Goal: Task Accomplishment & Management: Use online tool/utility

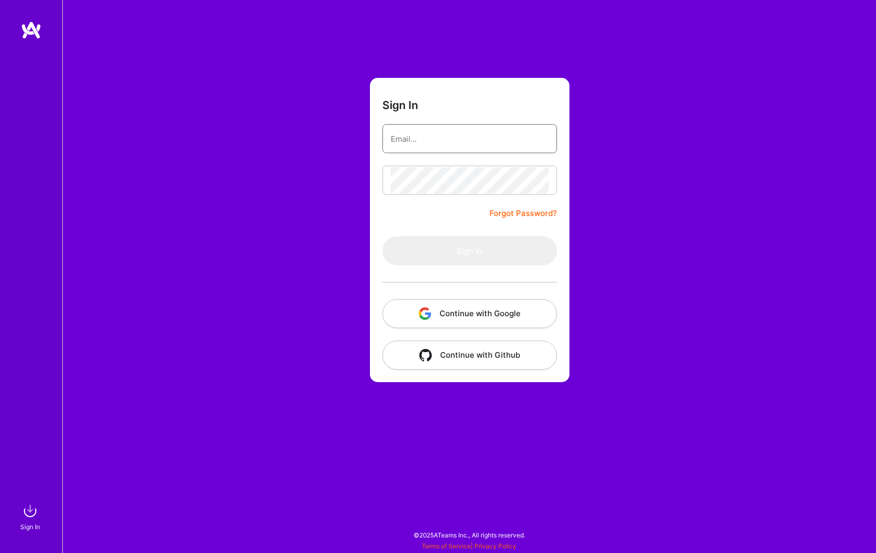
type input "[EMAIL_ADDRESS][DOMAIN_NAME]"
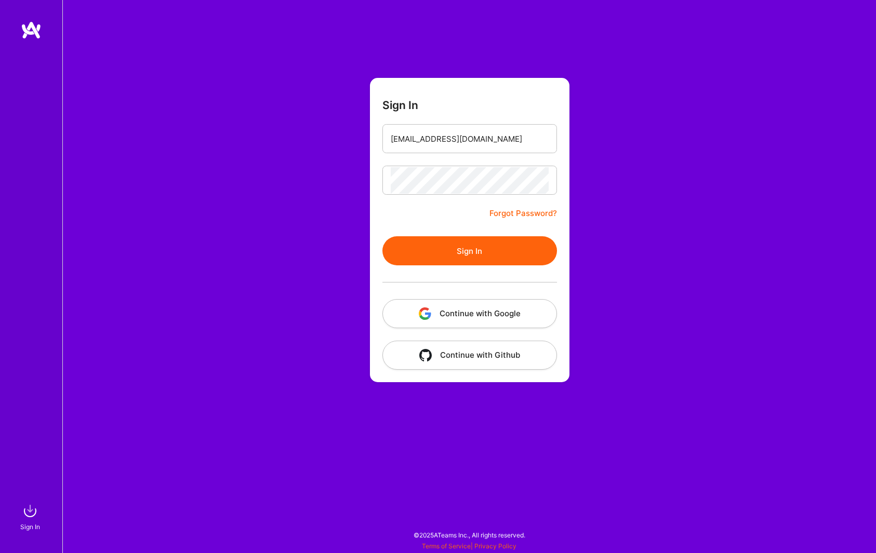
click at [476, 253] on button "Sign In" at bounding box center [469, 250] width 175 height 29
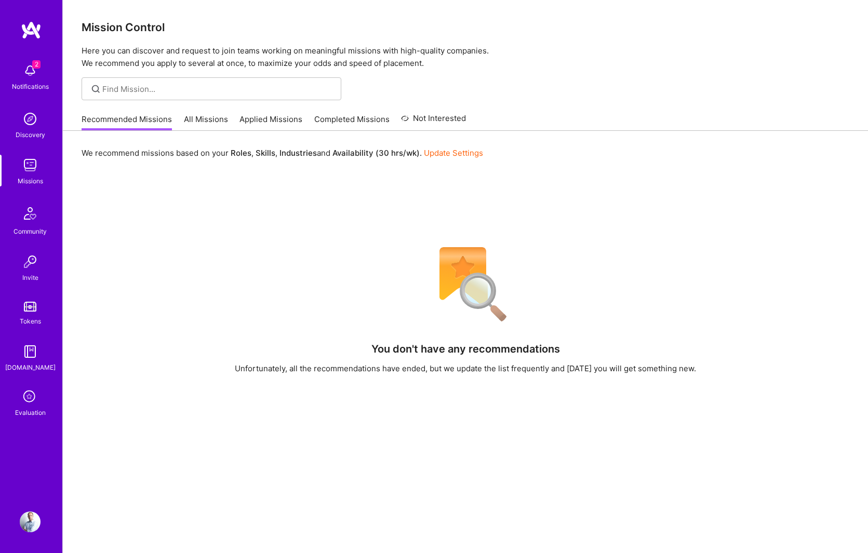
click at [209, 123] on link "All Missions" at bounding box center [206, 122] width 44 height 17
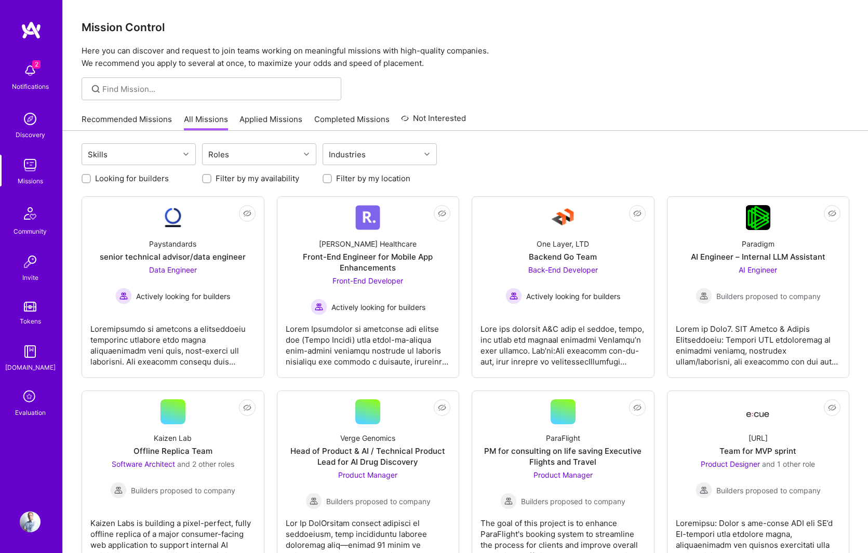
click at [331, 176] on div at bounding box center [327, 178] width 9 height 9
click at [328, 179] on input "Filter by my location" at bounding box center [328, 179] width 7 height 7
checkbox input "true"
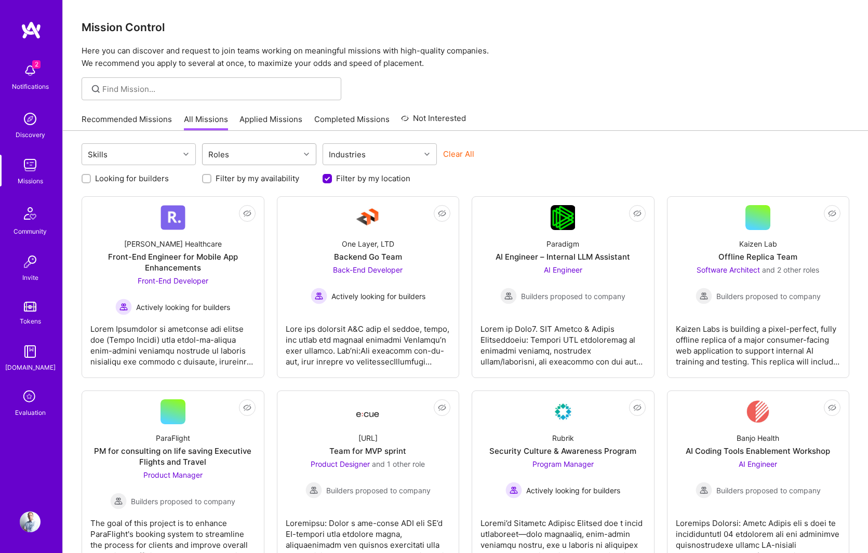
click at [254, 152] on div "Roles" at bounding box center [251, 154] width 97 height 21
type input "produc"
click at [260, 199] on div "Product Designer" at bounding box center [259, 200] width 102 height 11
checkbox input "true"
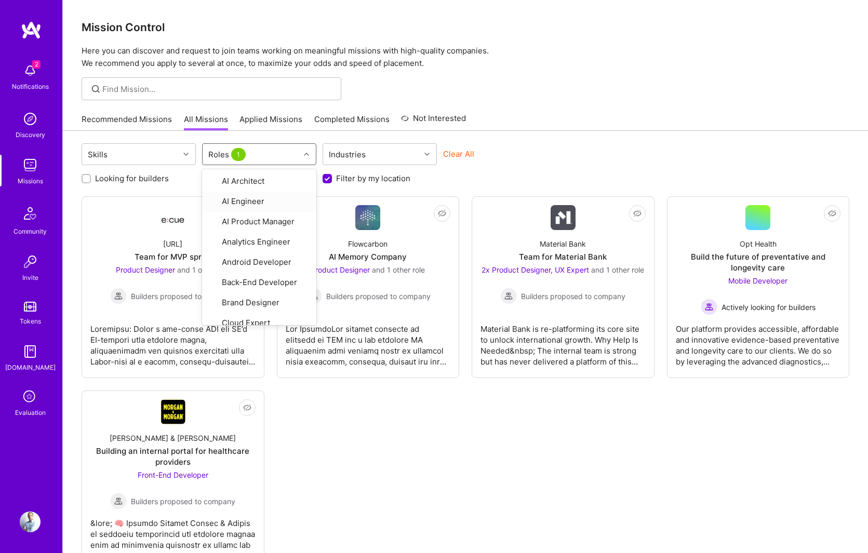
click at [575, 134] on div "Skills option Product Designer, selected. option AI Engineer focused, 2 of 38. …" at bounding box center [465, 364] width 805 height 467
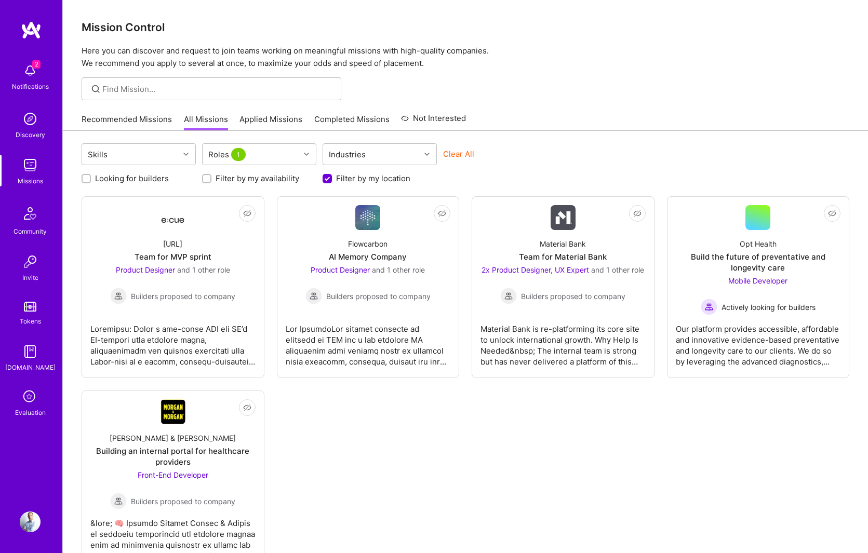
scroll to position [44, 0]
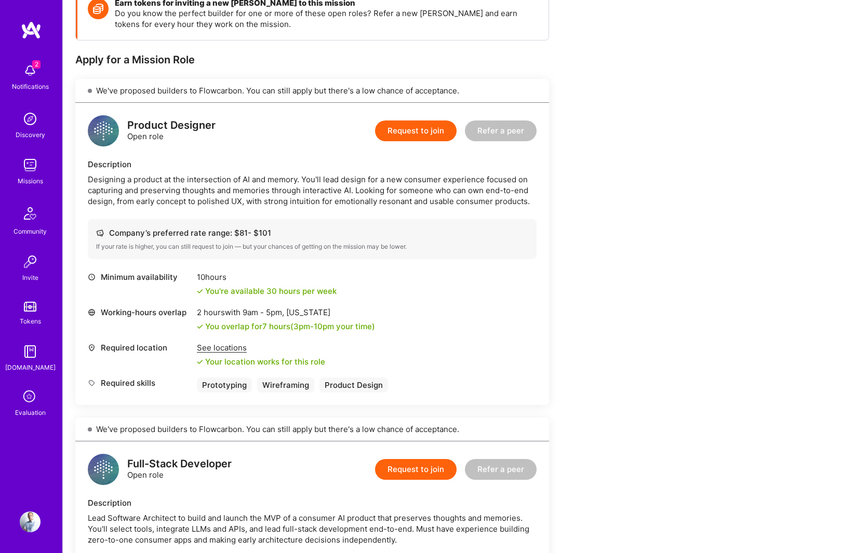
scroll to position [368, 0]
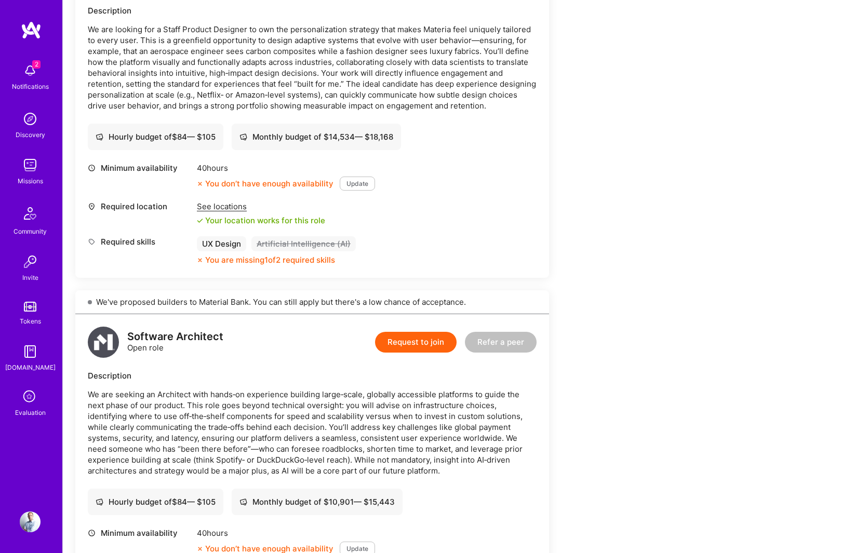
scroll to position [776, 0]
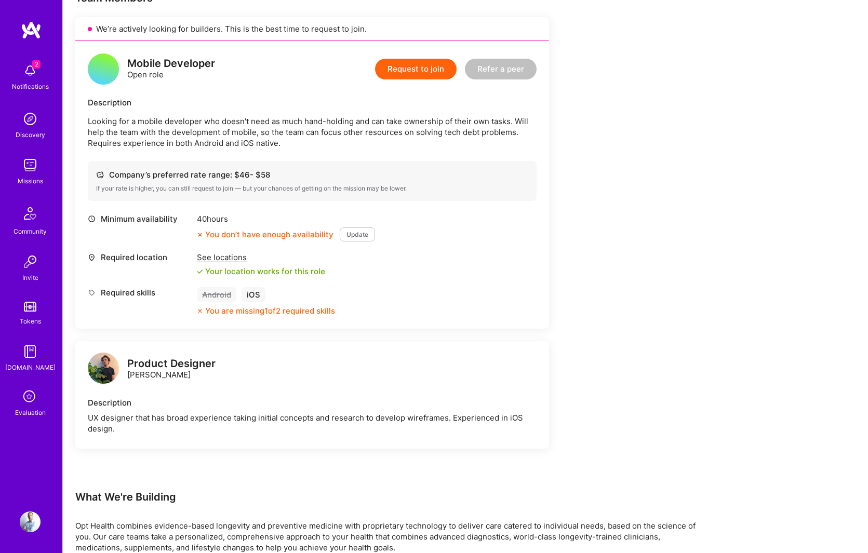
scroll to position [283, 0]
